Goal: Task Accomplishment & Management: Use online tool/utility

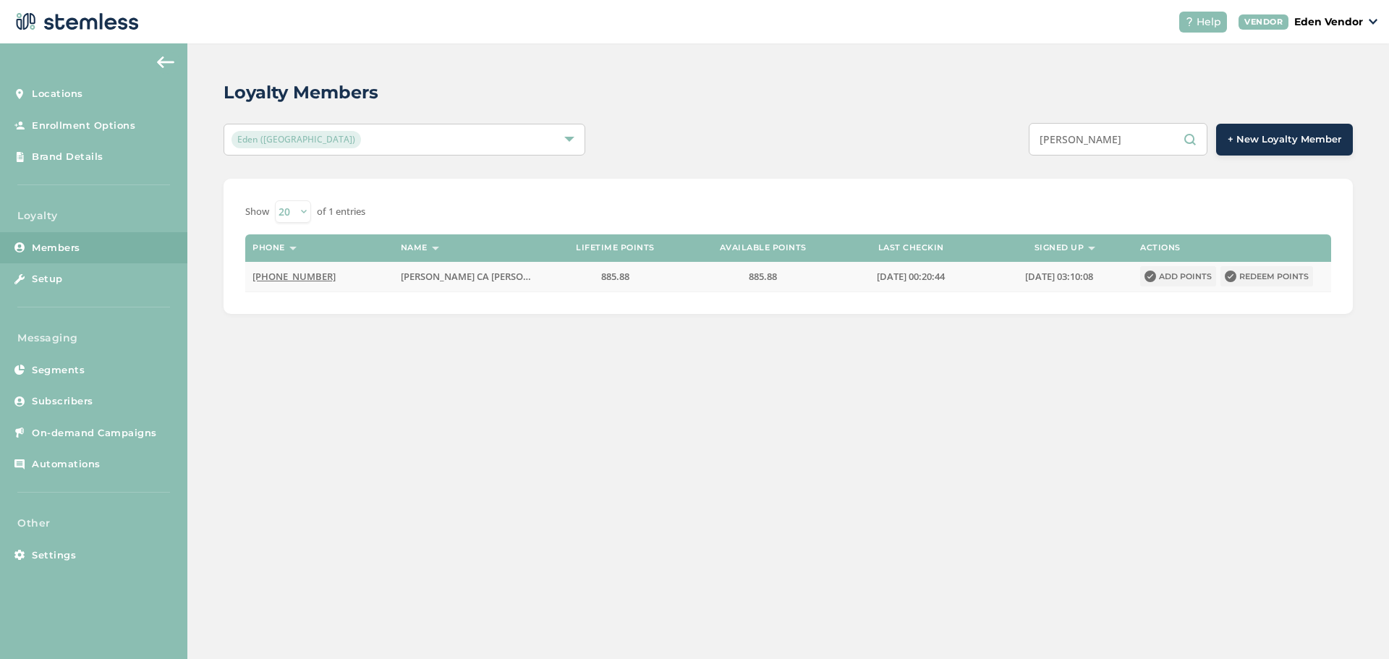
type input "[PERSON_NAME]"
click at [1243, 278] on button "Redeem points" at bounding box center [1267, 276] width 93 height 20
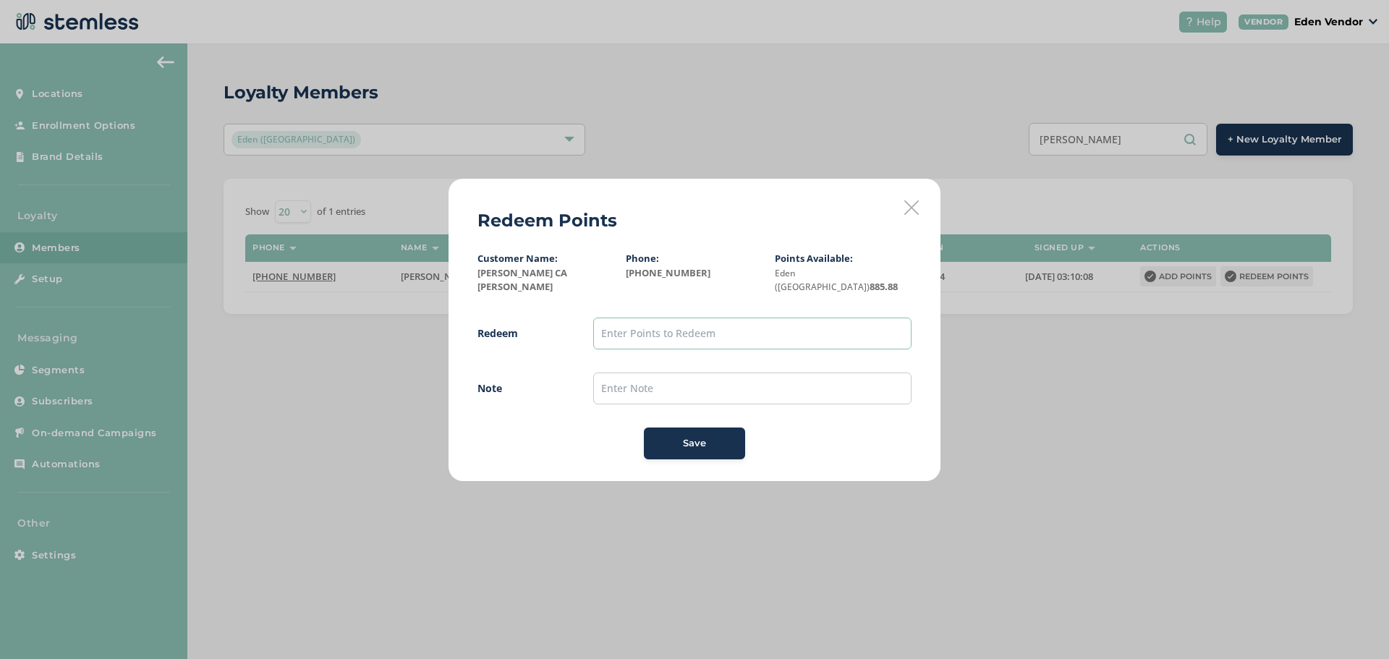
click at [704, 327] on input "text" at bounding box center [752, 334] width 318 height 32
type input "500"
click at [642, 389] on input "text" at bounding box center [752, 389] width 318 height 32
type input "[DATE]"
click at [674, 439] on div "Save" at bounding box center [694, 443] width 78 height 14
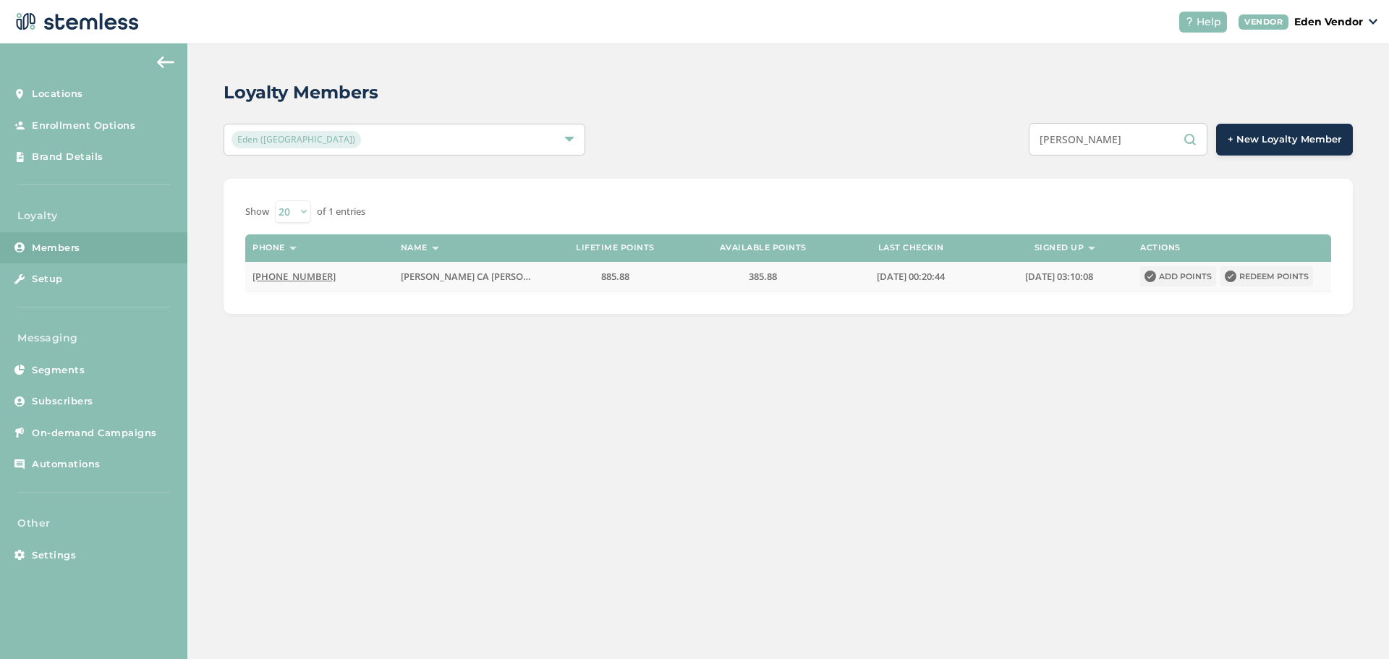
click at [1241, 273] on button "Redeem points" at bounding box center [1267, 276] width 93 height 20
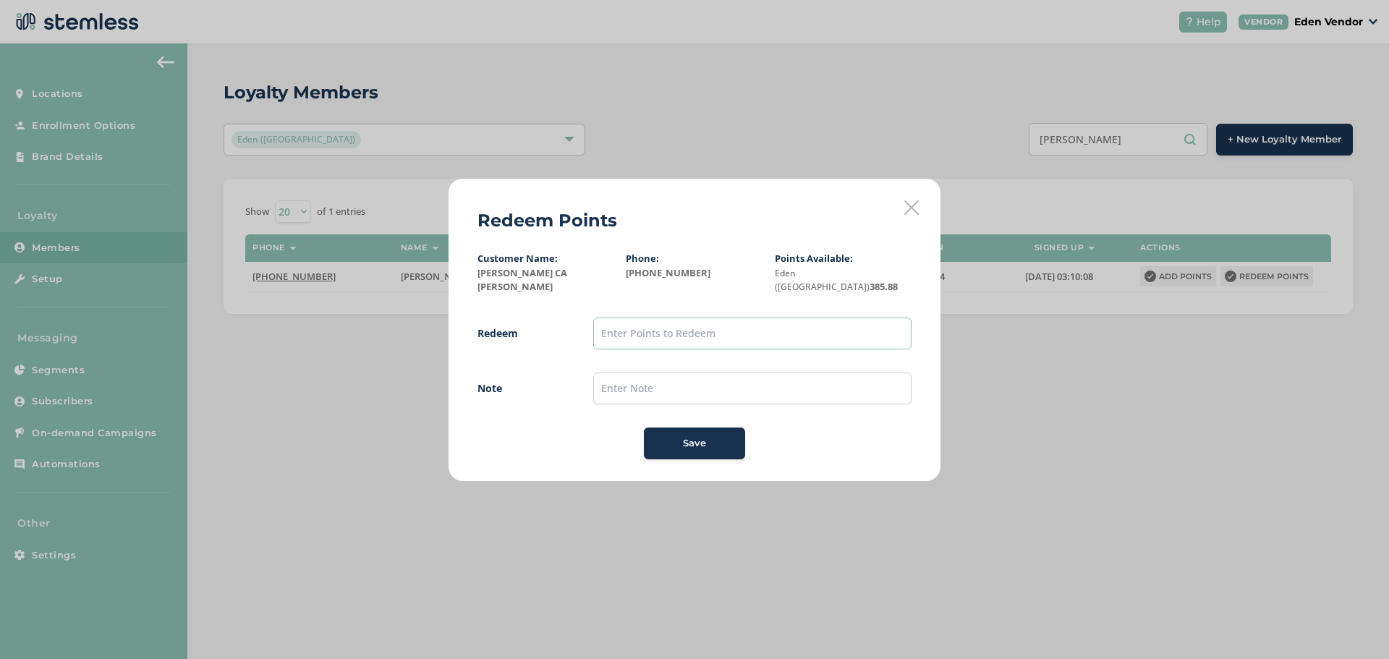
click at [712, 329] on input "text" at bounding box center [752, 334] width 318 height 32
click at [908, 214] on icon at bounding box center [911, 207] width 14 height 14
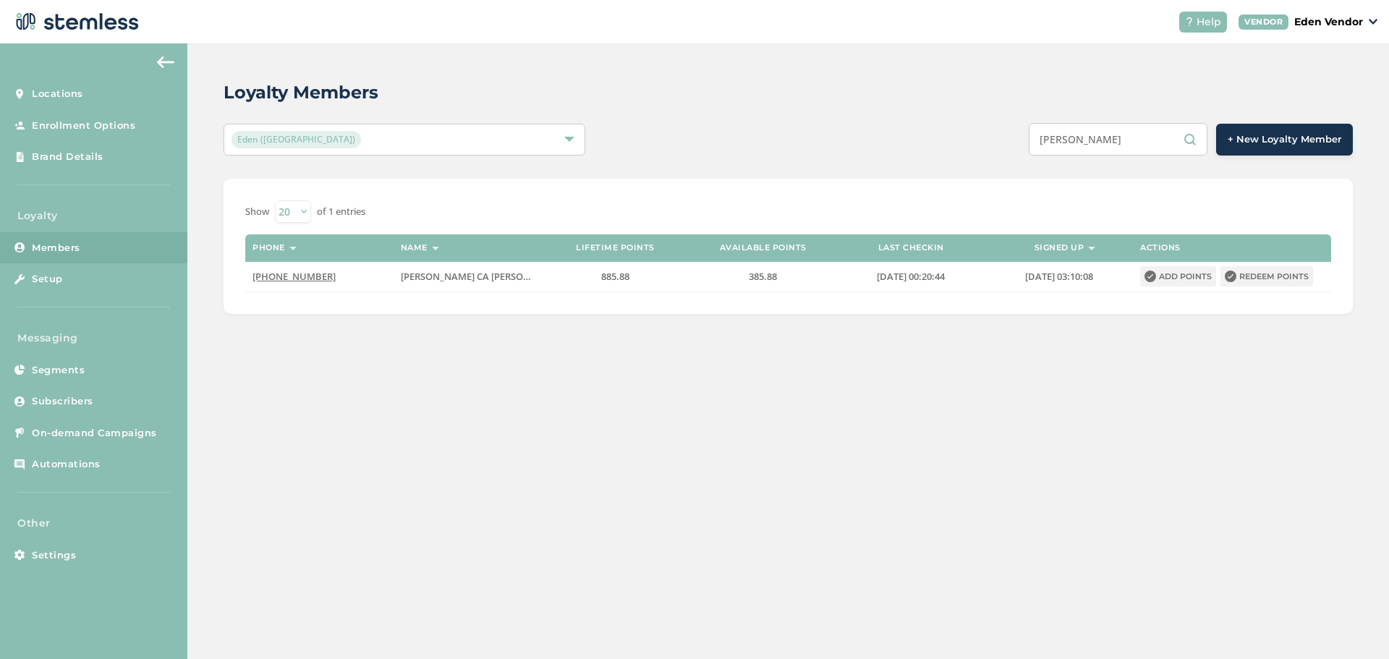
drag, startPoint x: 1166, startPoint y: 143, endPoint x: 1006, endPoint y: 164, distance: 161.3
click at [1006, 164] on div "Loyalty Members Eden (Okmulgee) [PERSON_NAME] + New Loyalty Member Show 20 50 1…" at bounding box center [788, 196] width 1202 height 307
type input "[PERSON_NAME]"
click at [1241, 279] on button "Redeem points" at bounding box center [1267, 276] width 93 height 20
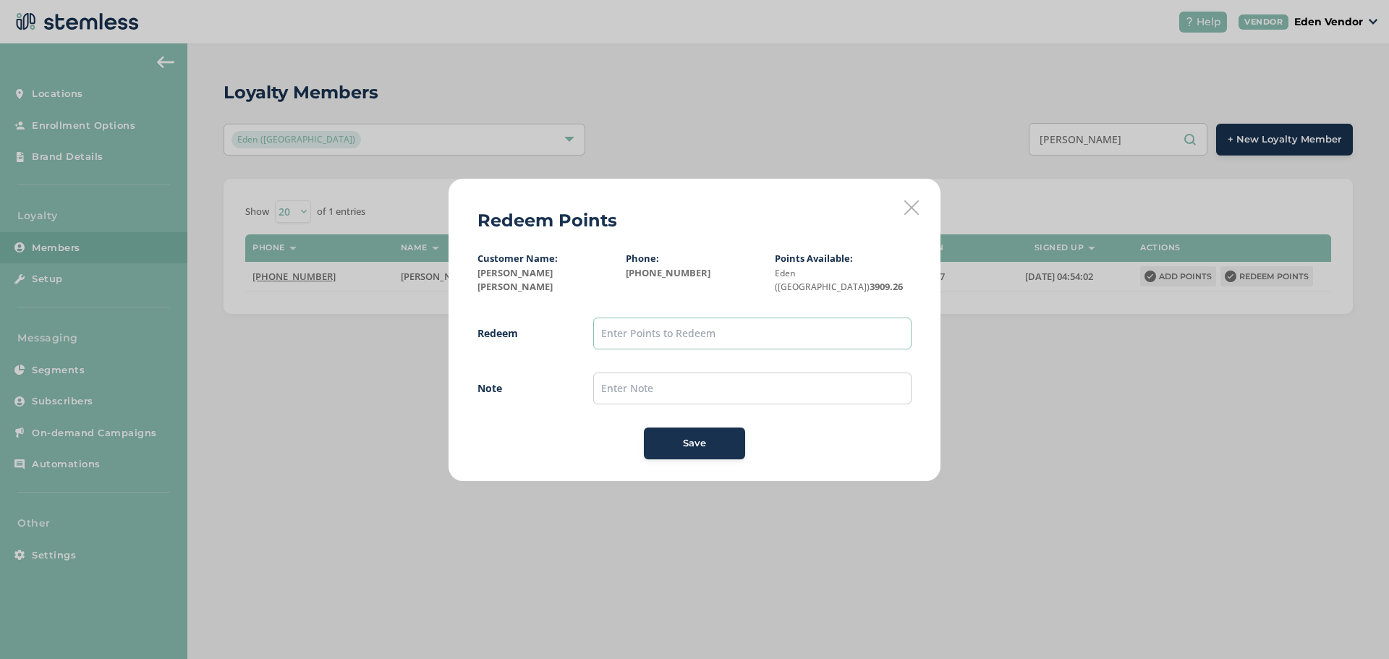
click at [628, 324] on input "text" at bounding box center [752, 334] width 318 height 32
type input "1200"
click at [645, 373] on input "text" at bounding box center [752, 389] width 318 height 32
type input "[DATE]"
click at [676, 449] on button "Save" at bounding box center [694, 444] width 101 height 32
